Goal: Find specific page/section: Find specific page/section

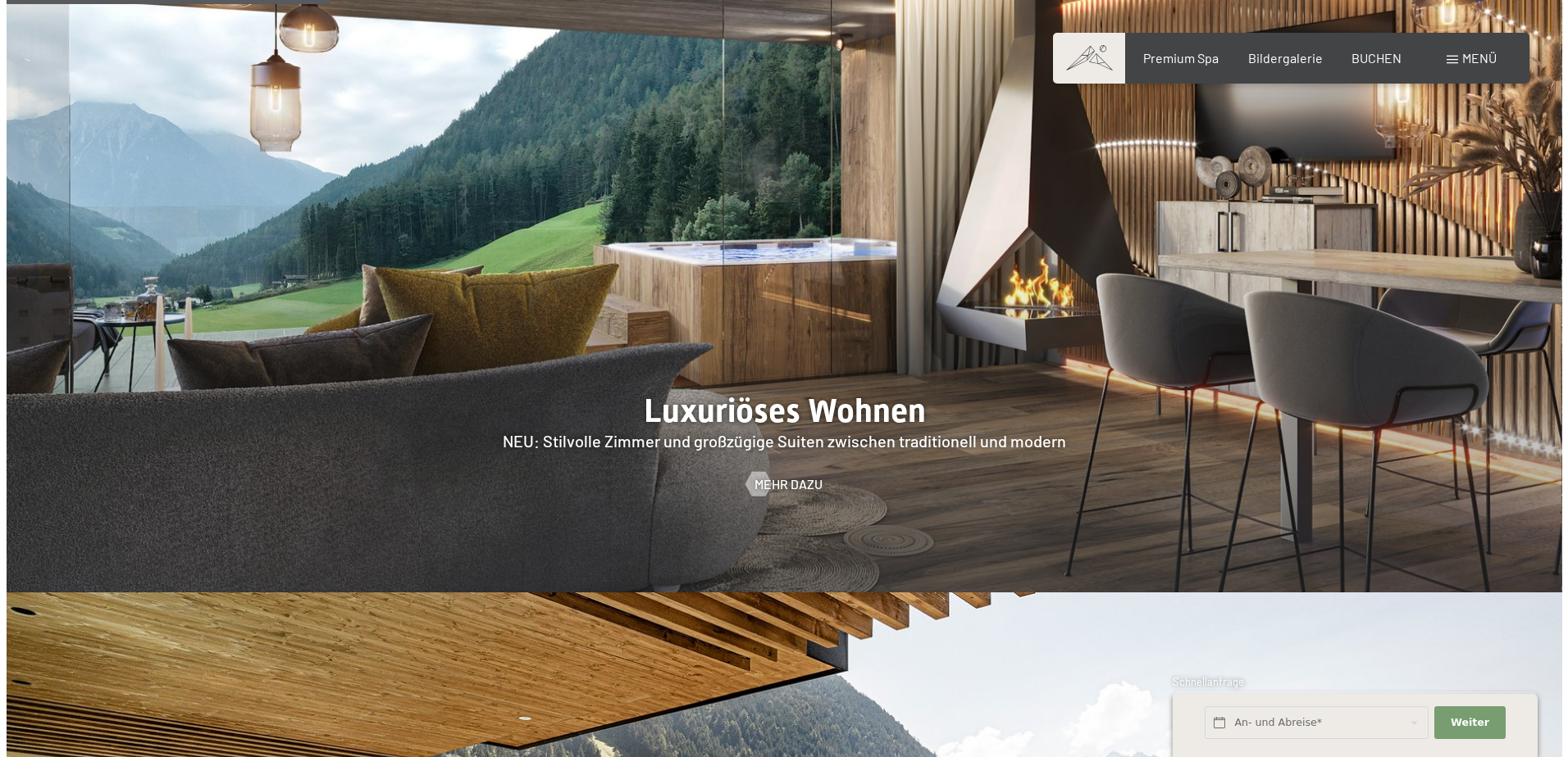
scroll to position [2131, 0]
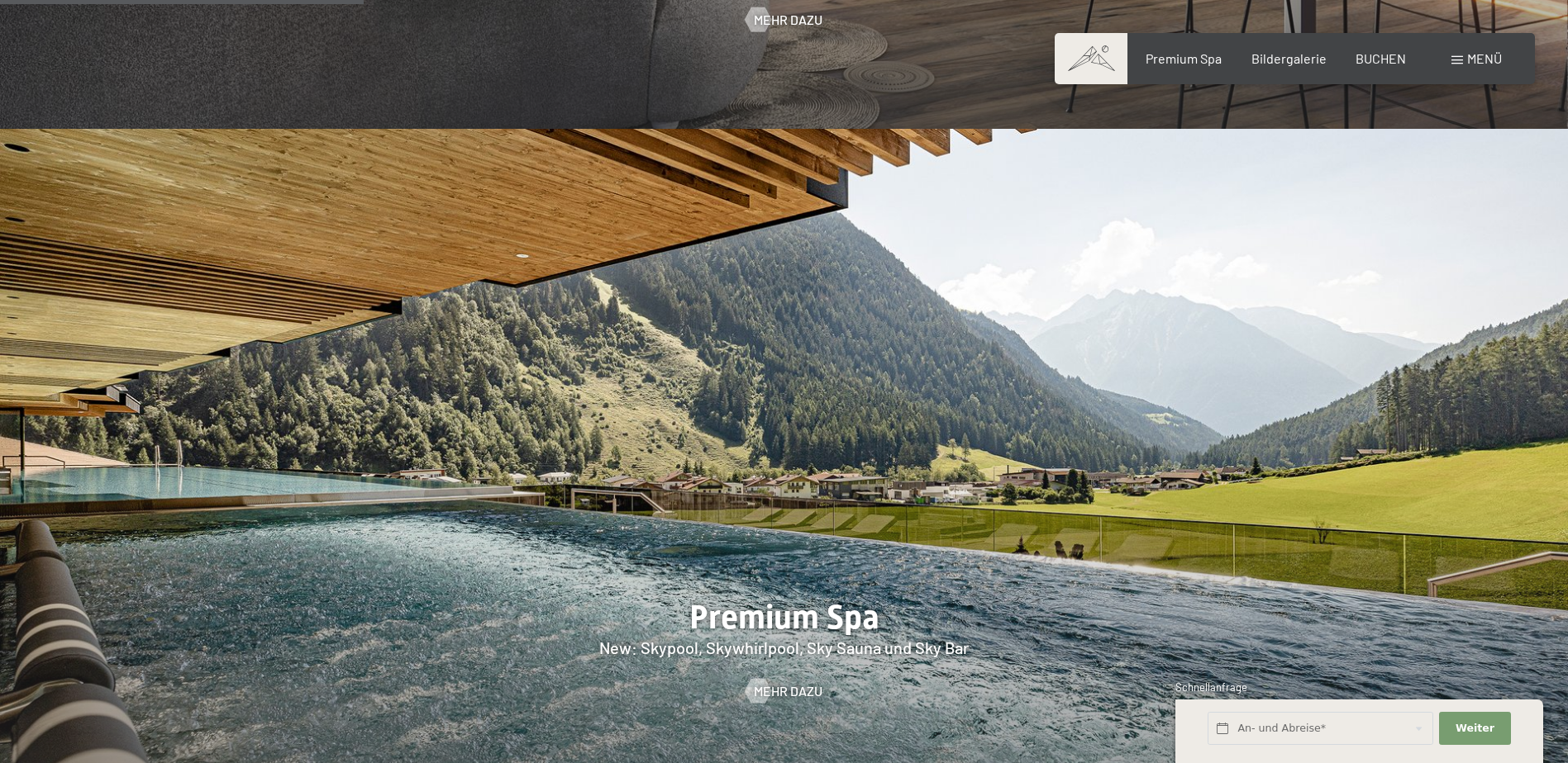
click at [1486, 60] on span "Menü" at bounding box center [1484, 58] width 35 height 16
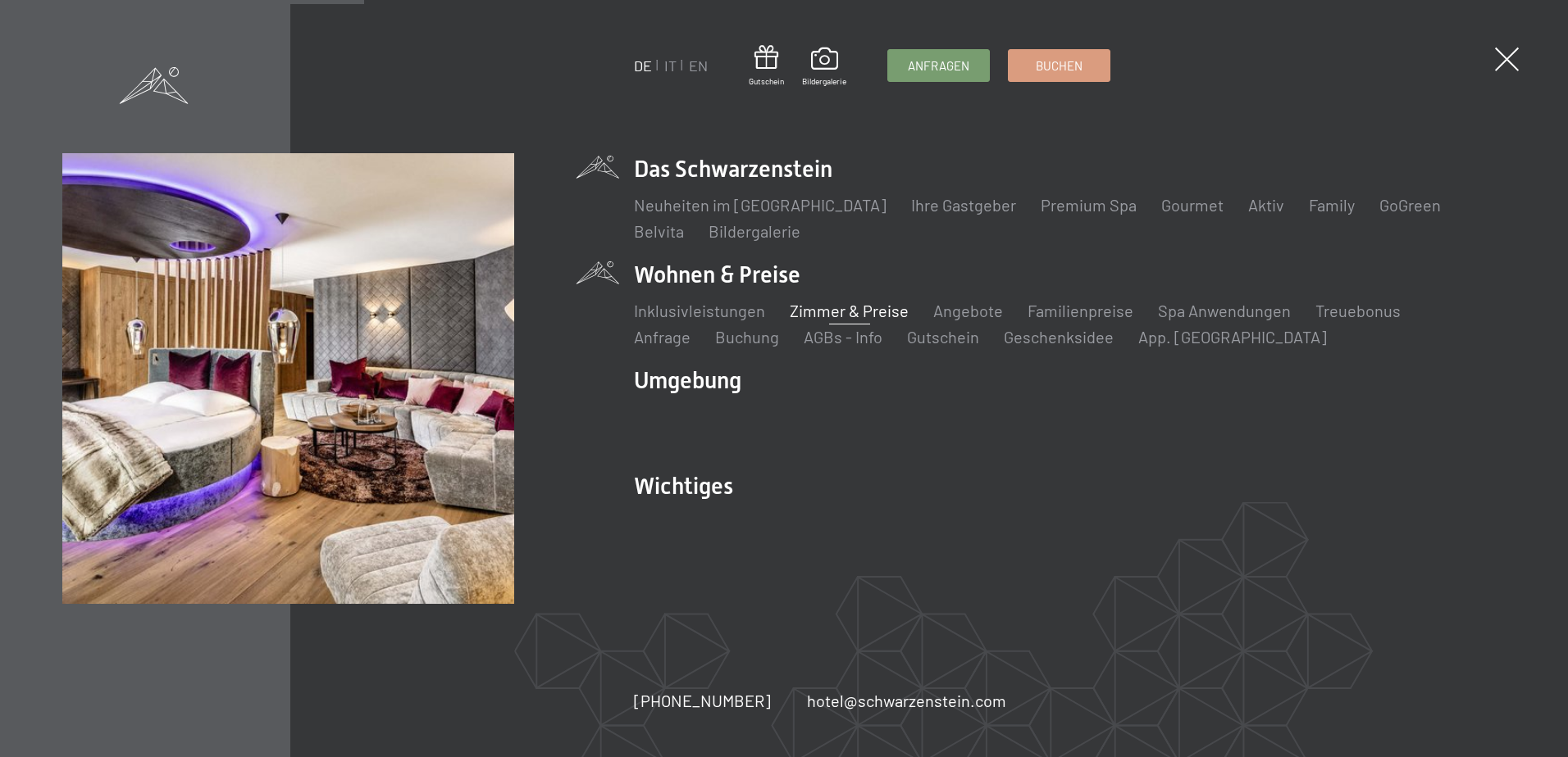
click at [843, 309] on link "Zimmer & Preise" at bounding box center [849, 311] width 119 height 20
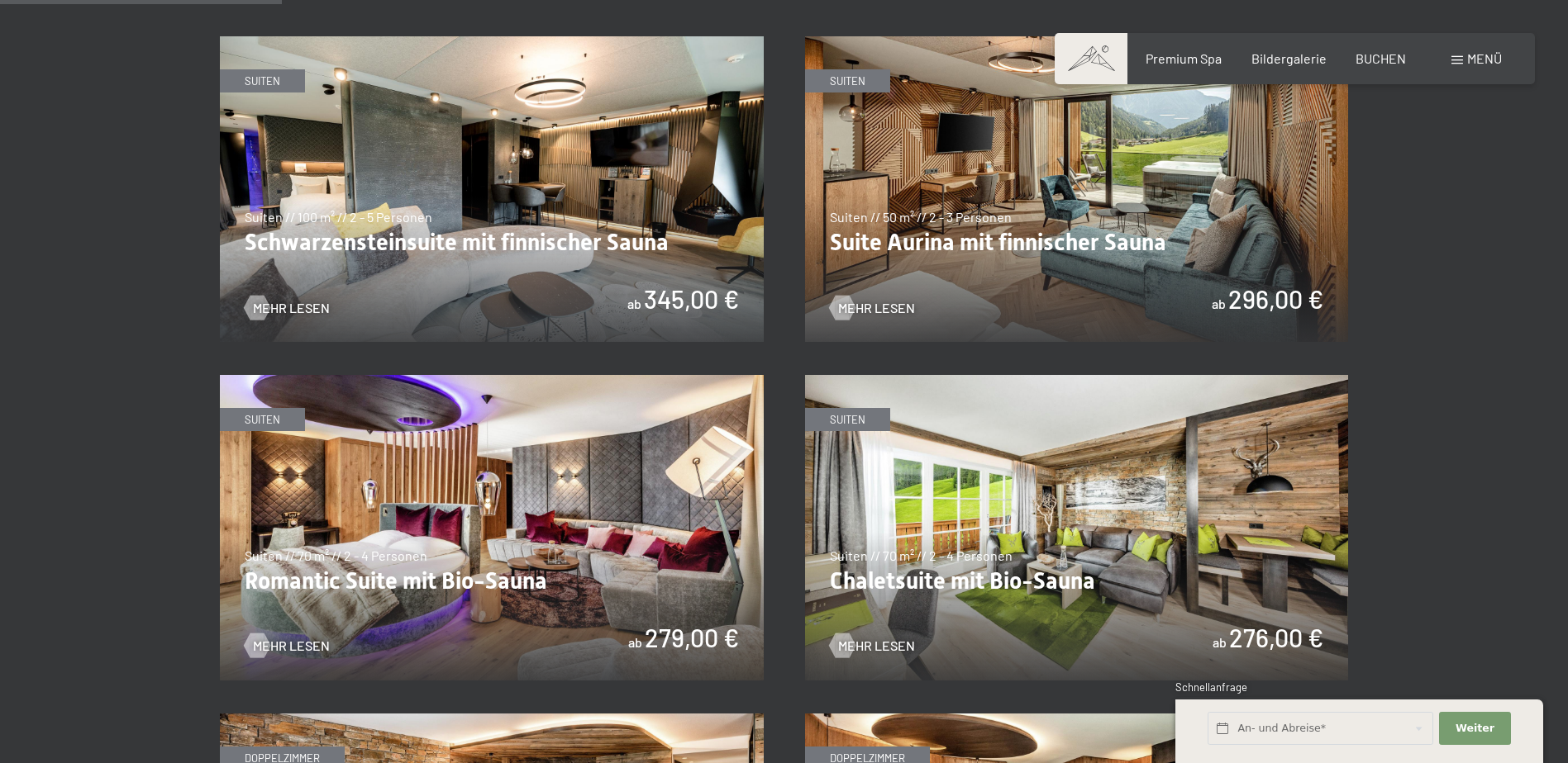
scroll to position [1074, 0]
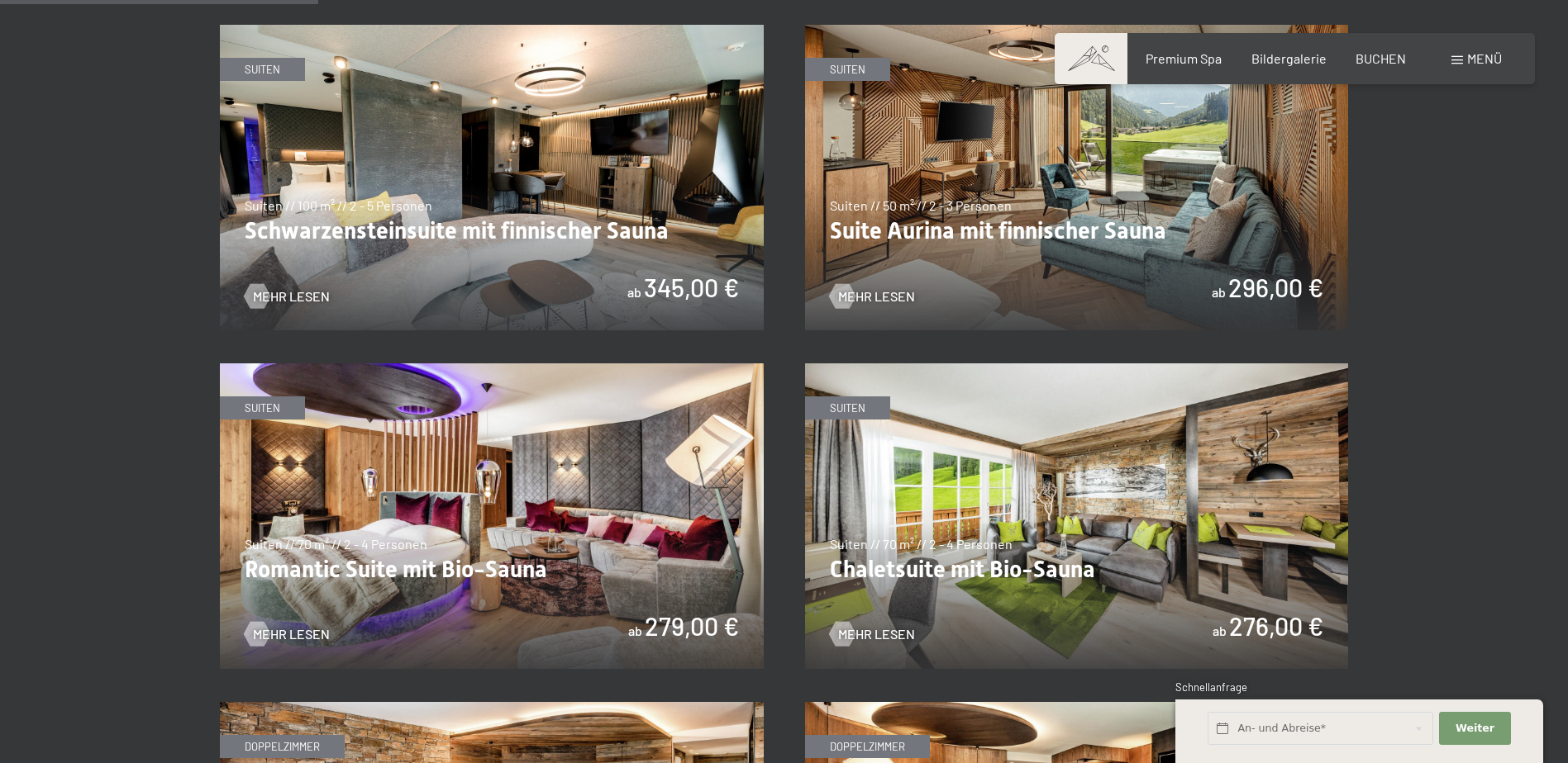
click at [1202, 257] on img at bounding box center [1077, 178] width 544 height 306
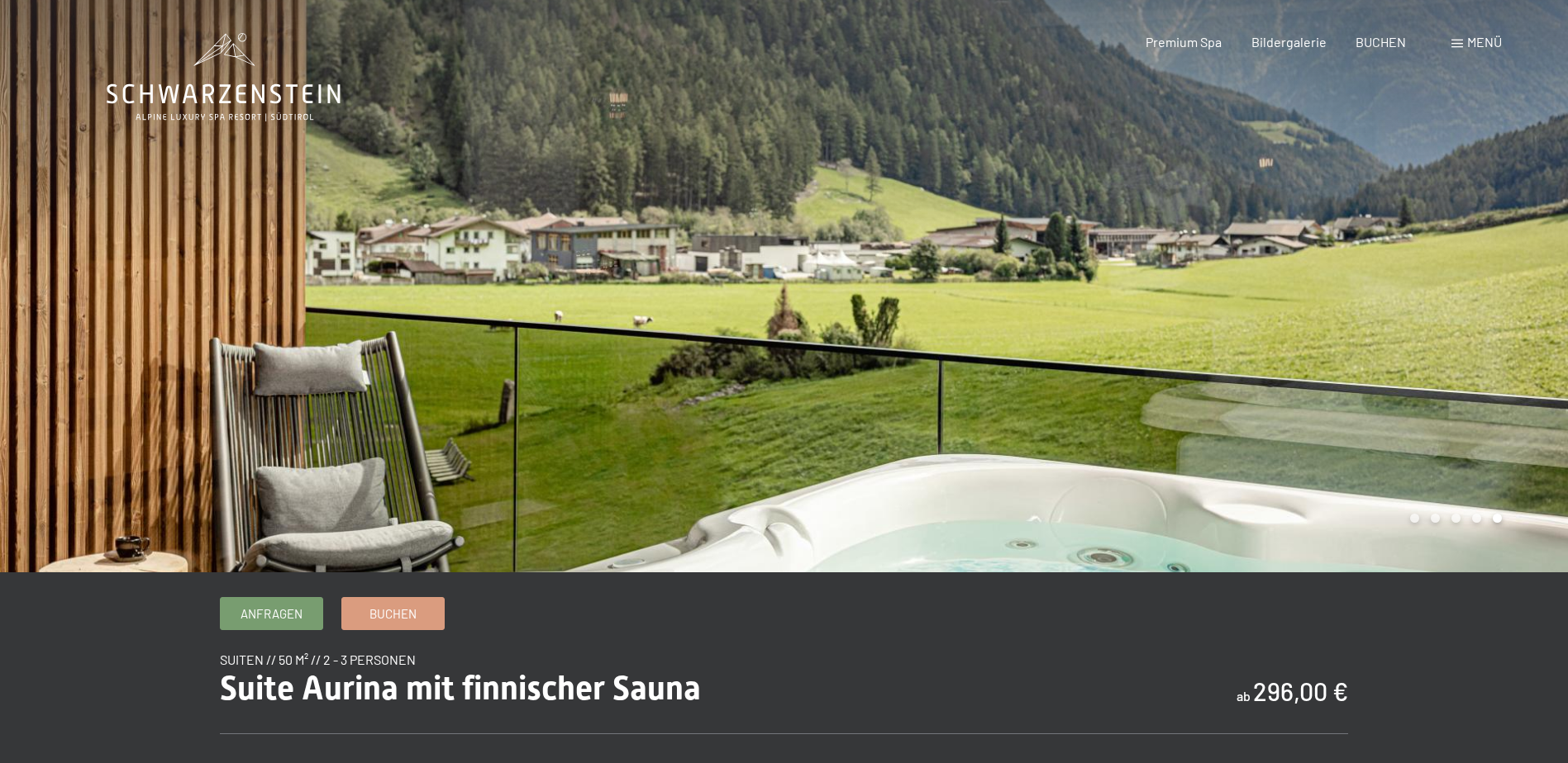
click at [1454, 46] on span at bounding box center [1456, 43] width 12 height 8
